Goal: Task Accomplishment & Management: Use online tool/utility

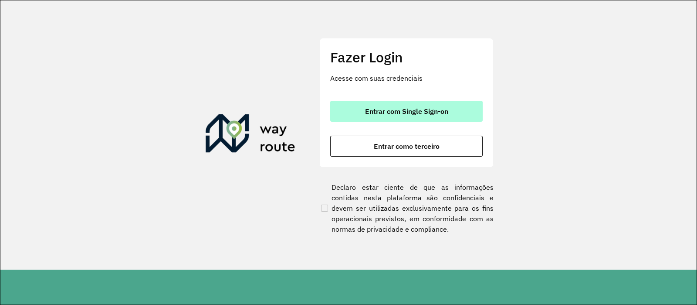
click at [426, 105] on button "Entrar com Single Sign-on" at bounding box center [406, 111] width 153 height 21
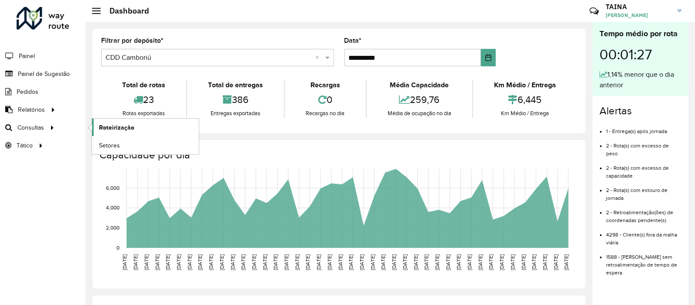
click at [111, 126] on span "Roteirização" at bounding box center [116, 127] width 35 height 9
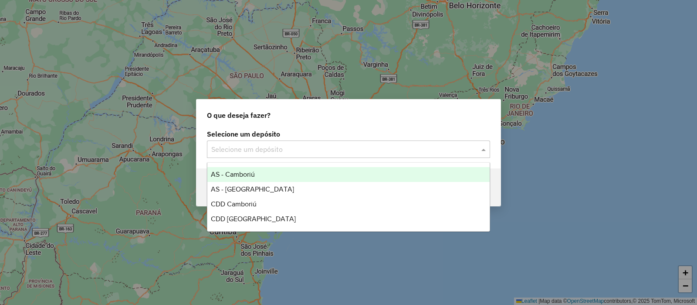
click at [370, 146] on input "text" at bounding box center [339, 149] width 257 height 10
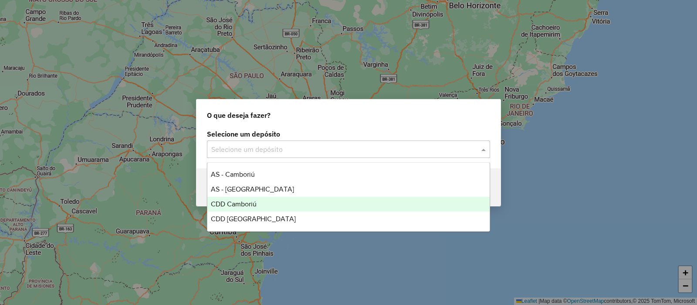
click at [259, 200] on div "CDD Camboriú" at bounding box center [348, 204] width 282 height 15
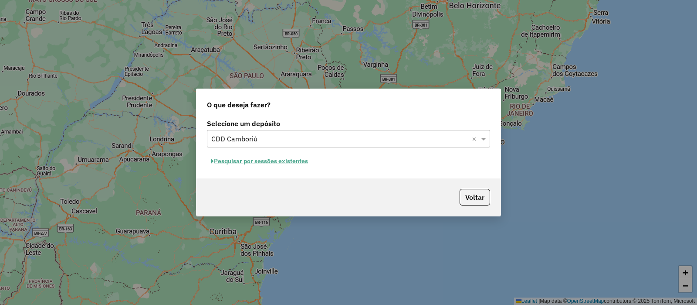
click at [298, 159] on button "Pesquisar por sessões existentes" at bounding box center [259, 161] width 105 height 14
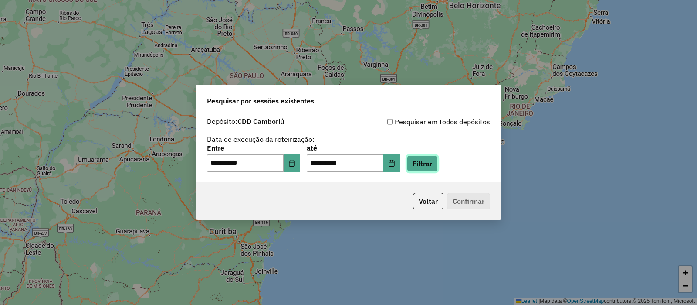
click at [438, 158] on button "Filtrar" at bounding box center [422, 163] width 31 height 17
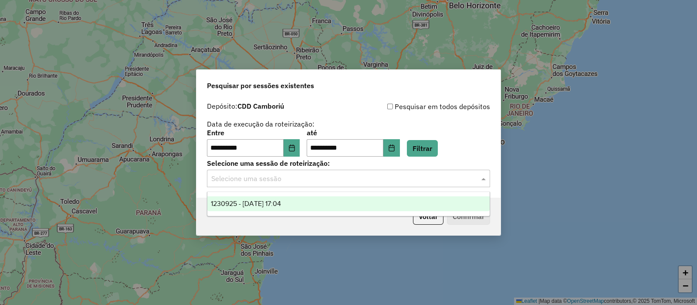
click at [297, 183] on input "text" at bounding box center [339, 178] width 257 height 10
click at [294, 207] on div "1230925 - 18/08/2025 17:04" at bounding box center [348, 203] width 282 height 15
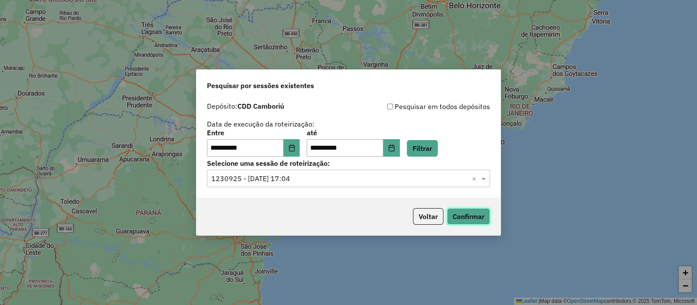
click at [477, 221] on button "Confirmar" at bounding box center [468, 216] width 43 height 17
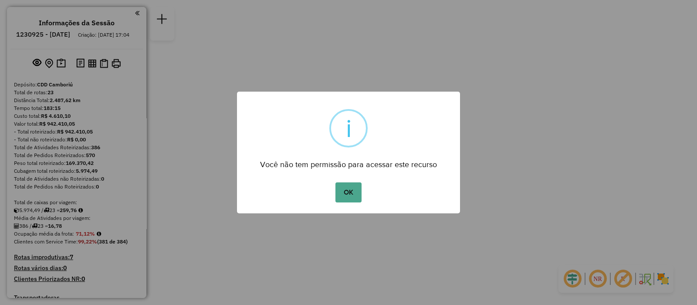
click at [344, 204] on div "× i Você não tem permissão para acessar este recurso OK No Cancel" at bounding box center [348, 153] width 223 height 122
click at [350, 193] on button "OK" at bounding box center [349, 192] width 26 height 20
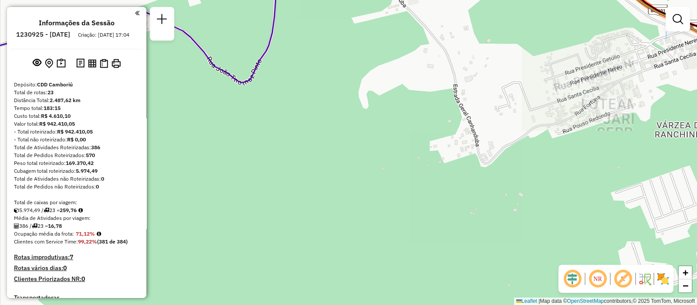
drag, startPoint x: 421, startPoint y: 138, endPoint x: 367, endPoint y: 236, distance: 111.9
click at [367, 236] on div "Janela de atendimento Grade de atendimento Capacidade Transportadoras Veículos …" at bounding box center [348, 152] width 697 height 305
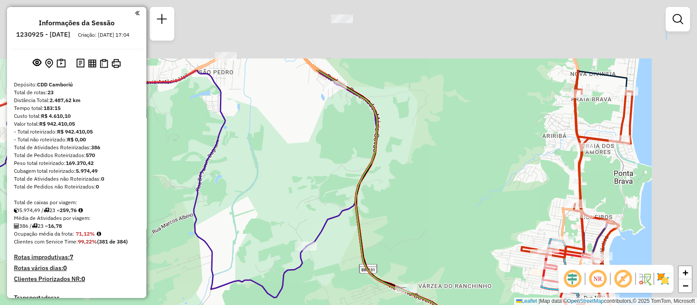
drag, startPoint x: 459, startPoint y: 80, endPoint x: 388, endPoint y: 210, distance: 148.6
click at [388, 210] on div "Janela de atendimento Grade de atendimento Capacidade Transportadoras Veículos …" at bounding box center [348, 152] width 697 height 305
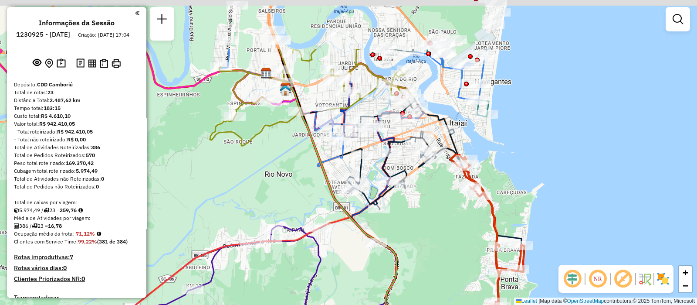
drag, startPoint x: 411, startPoint y: 137, endPoint x: 430, endPoint y: 225, distance: 90.0
click at [430, 225] on div "Janela de atendimento Grade de atendimento Capacidade Transportadoras Veículos …" at bounding box center [348, 152] width 697 height 305
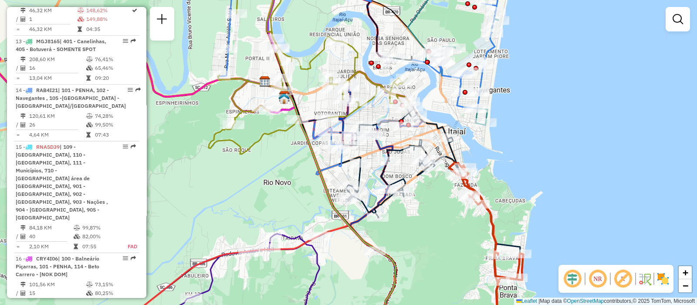
scroll to position [904, 0]
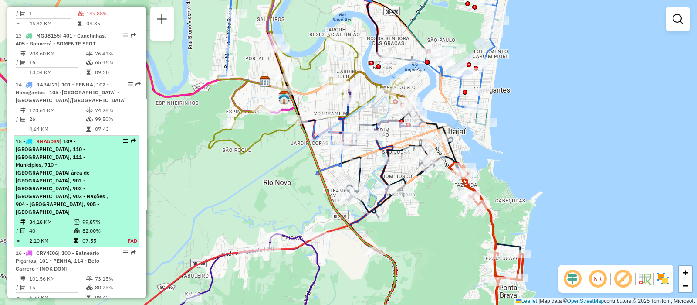
click at [119, 180] on div "15 - RNA5D39 | 109 - Monte Alegre, 110 - Camboriú, 111 - Municípios, 710 - Calç…" at bounding box center [77, 176] width 122 height 78
select select "**********"
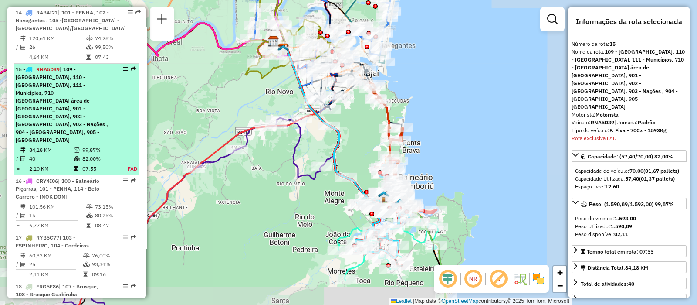
scroll to position [1038, 0]
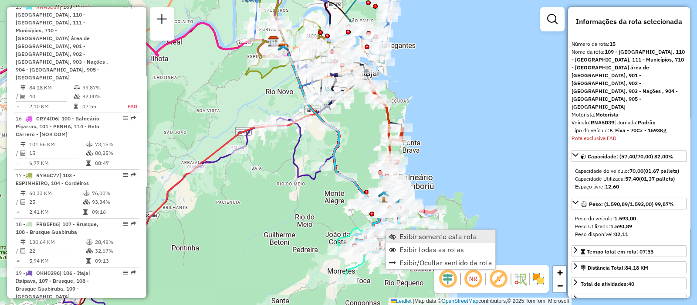
click at [411, 235] on span "Exibir somente esta rota" at bounding box center [439, 236] width 78 height 7
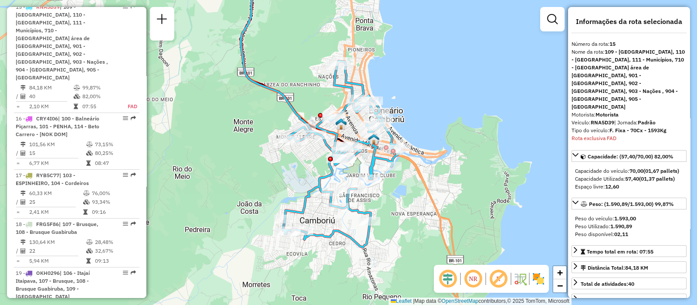
drag, startPoint x: 411, startPoint y: 235, endPoint x: 394, endPoint y: 200, distance: 39.4
click at [394, 200] on div "Janela de atendimento Grade de atendimento Capacidade Transportadoras Veículos …" at bounding box center [348, 152] width 697 height 305
